Goal: Register for event/course

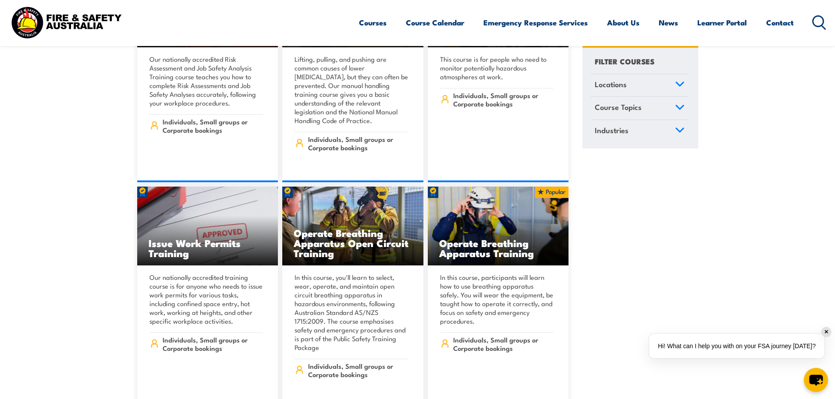
scroll to position [8982, 0]
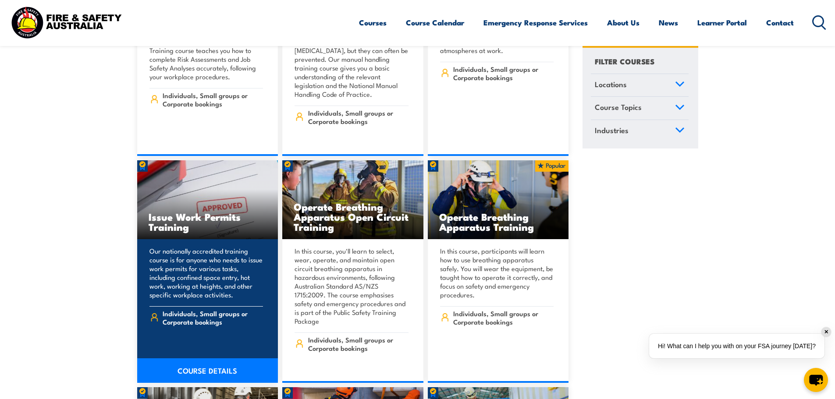
click at [211, 212] on h3 "Issue Work Permits Training" at bounding box center [208, 222] width 118 height 20
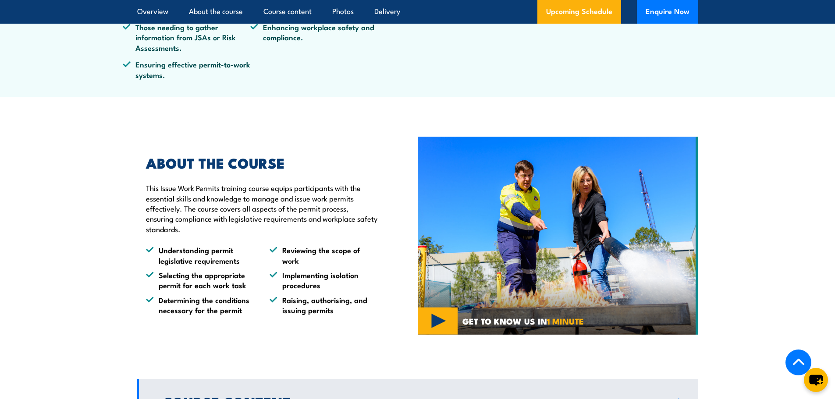
scroll to position [263, 0]
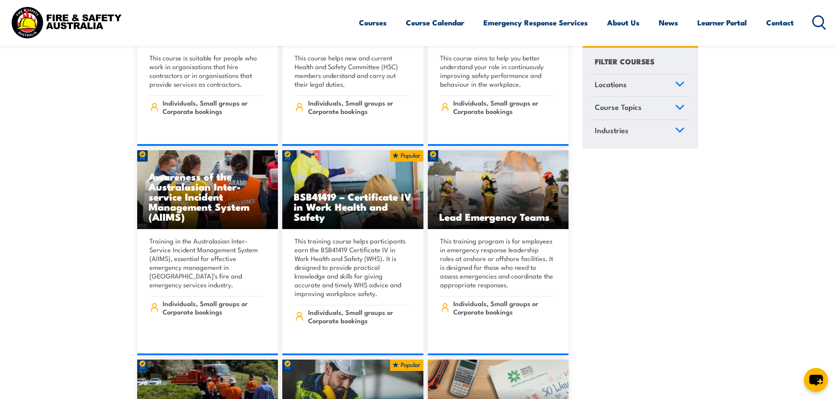
scroll to position [5608, 0]
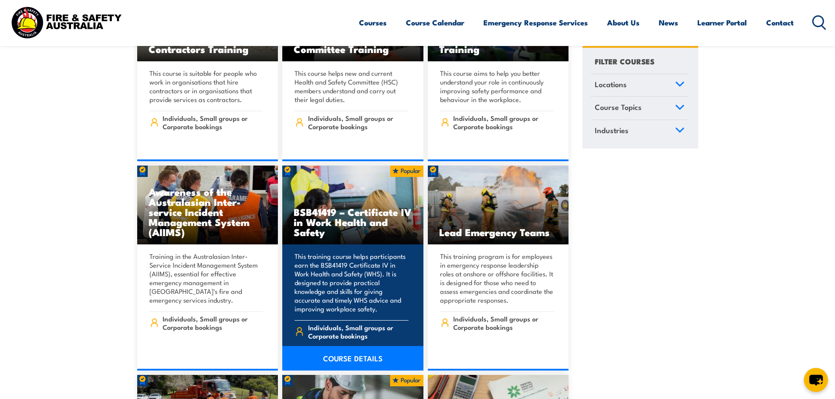
click at [351, 174] on img at bounding box center [352, 205] width 141 height 79
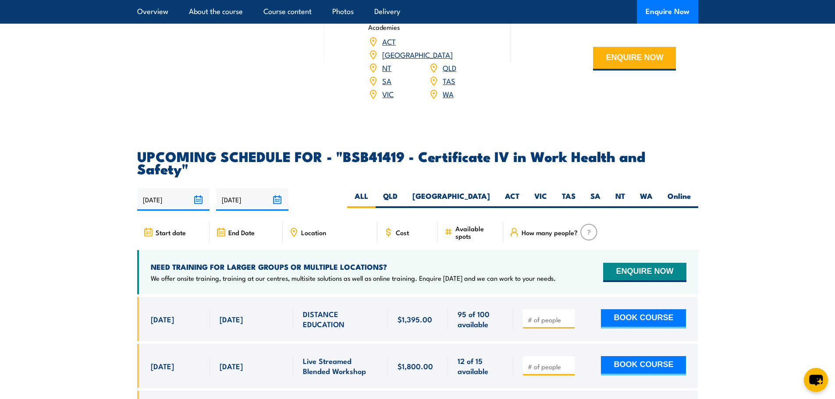
scroll to position [2629, 0]
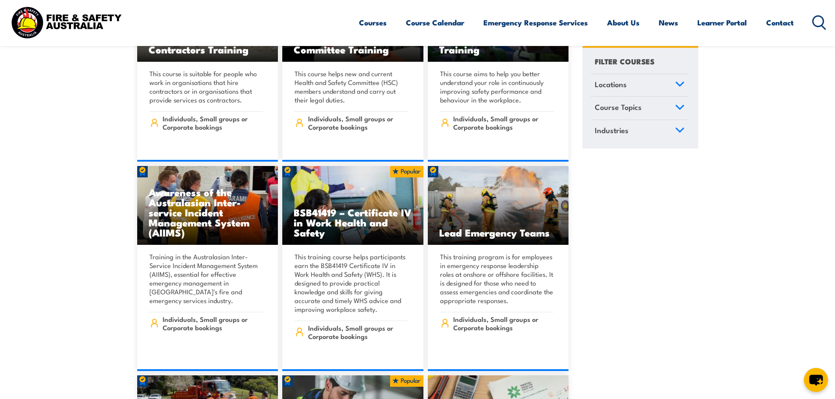
scroll to position [5608, 0]
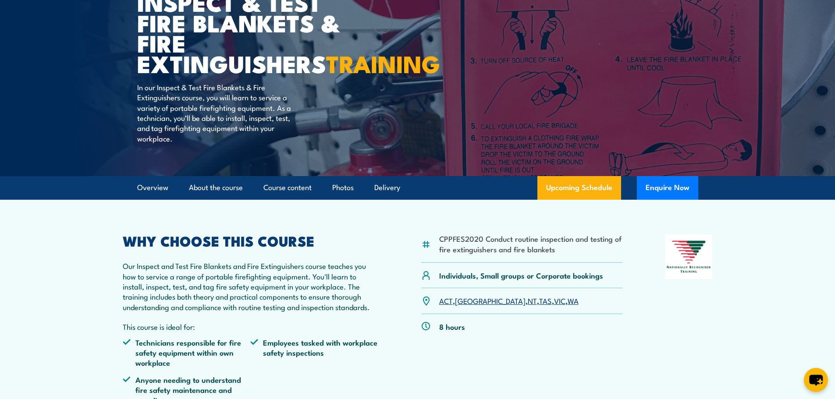
scroll to position [131, 0]
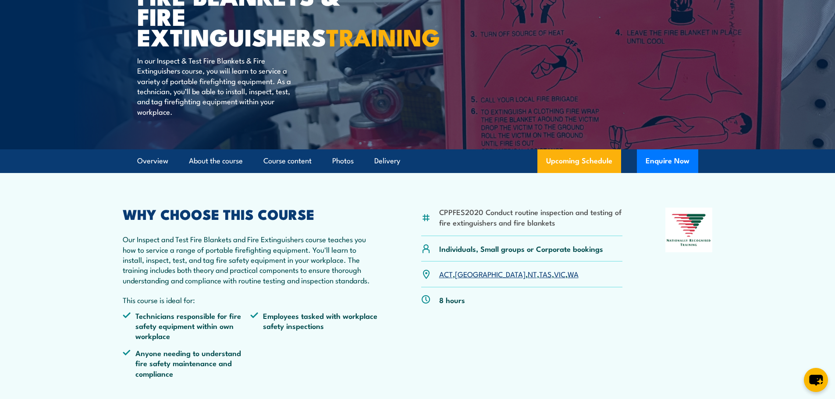
click at [445, 279] on link "ACT" at bounding box center [446, 274] width 14 height 11
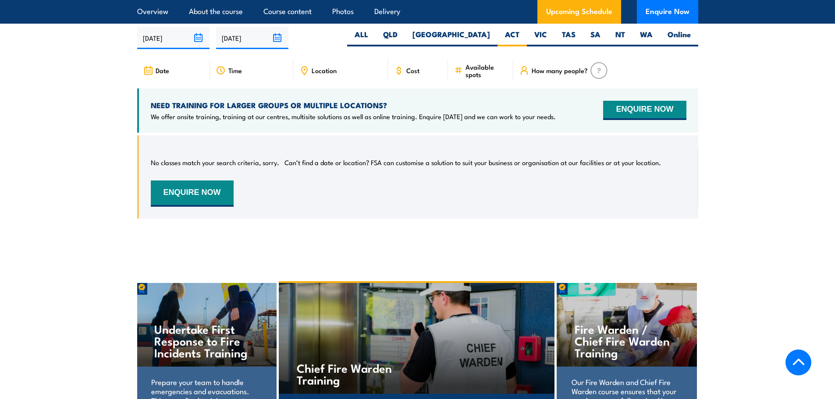
scroll to position [1627, 0]
